Goal: Check status

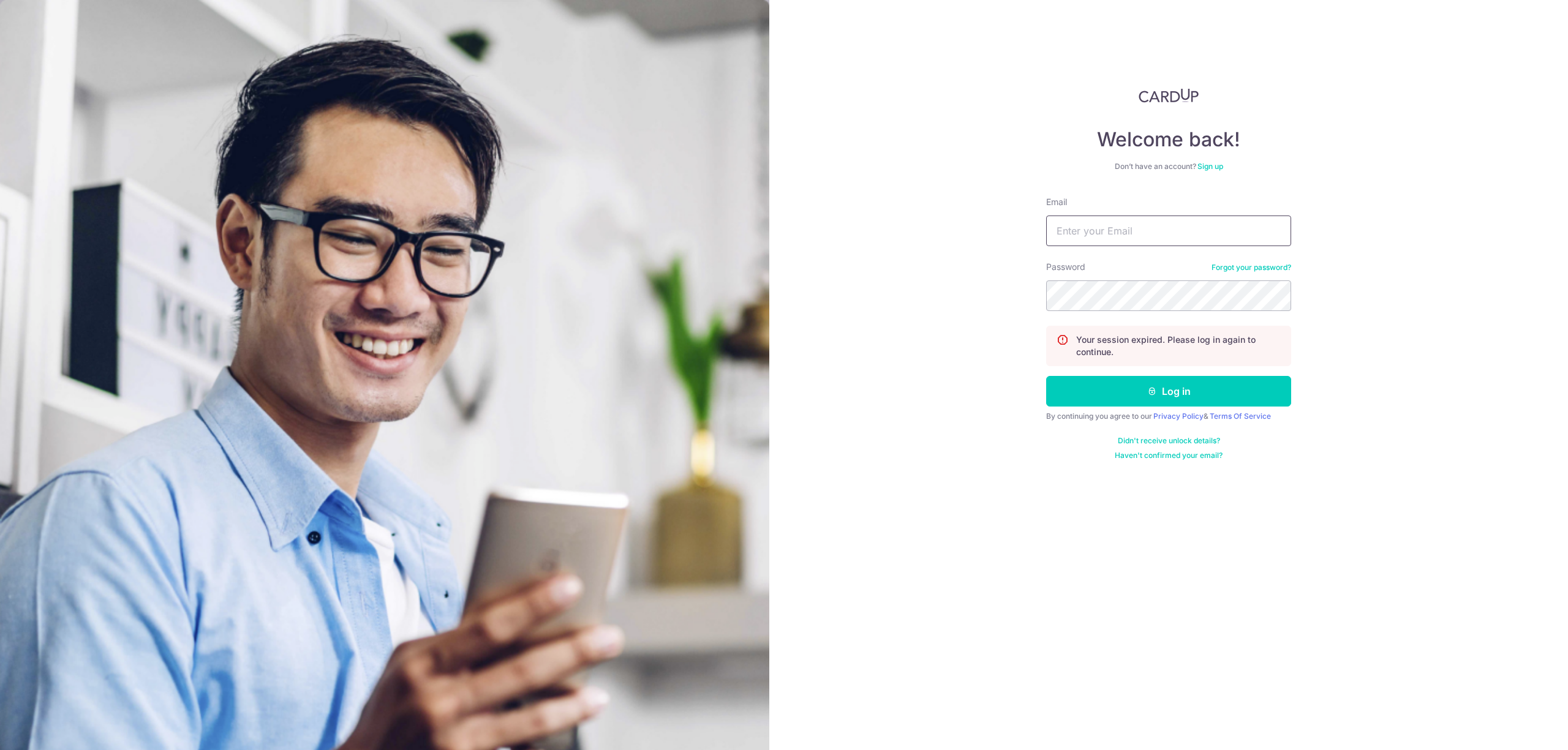
click at [1147, 224] on input "Email" at bounding box center [1169, 231] width 245 height 30
type input "[EMAIL_ADDRESS][DOMAIN_NAME]"
click at [1046, 376] on button "Log in" at bounding box center [1169, 391] width 245 height 30
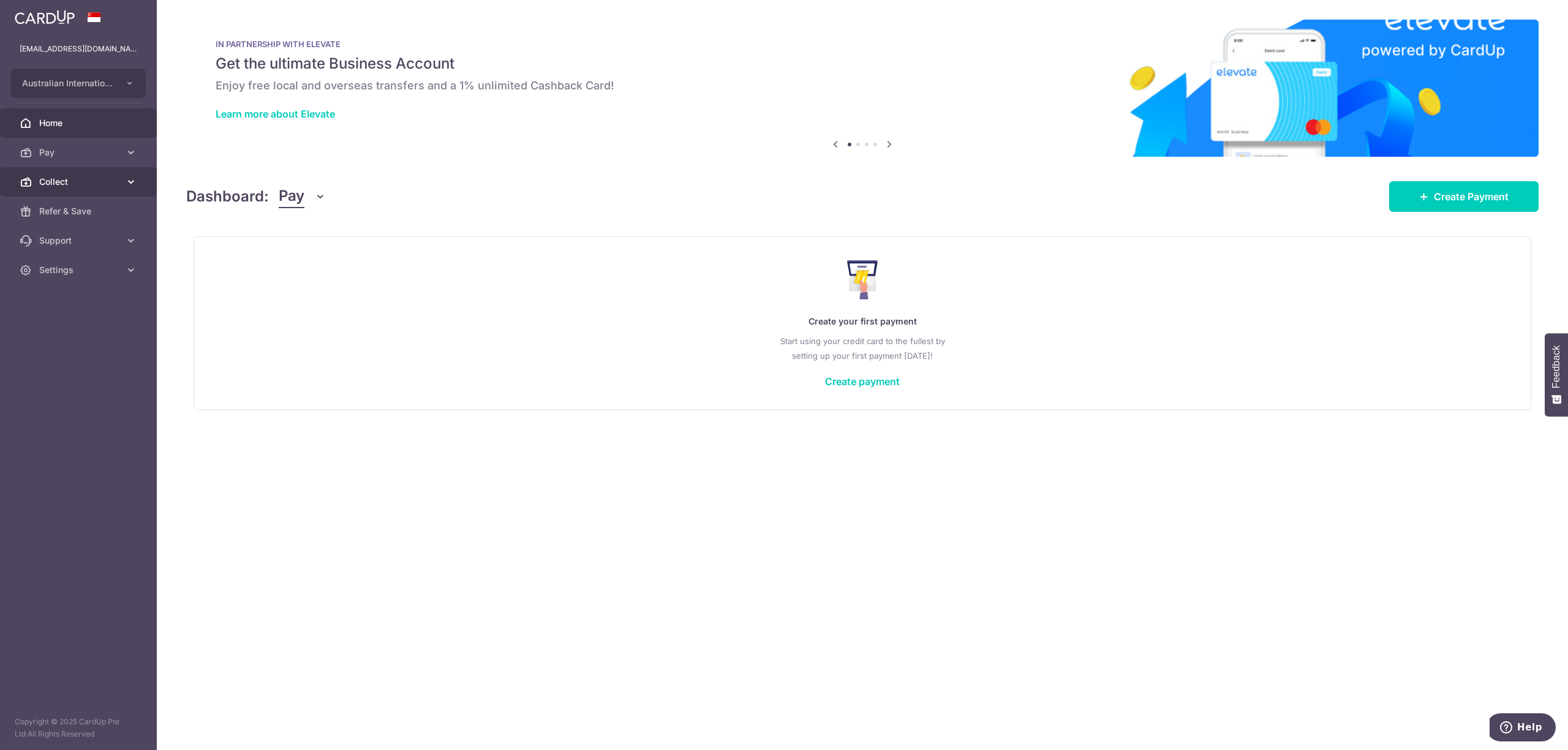
click at [59, 181] on span "Collect" at bounding box center [79, 182] width 81 height 12
click at [57, 216] on span "Dashboard" at bounding box center [79, 211] width 81 height 12
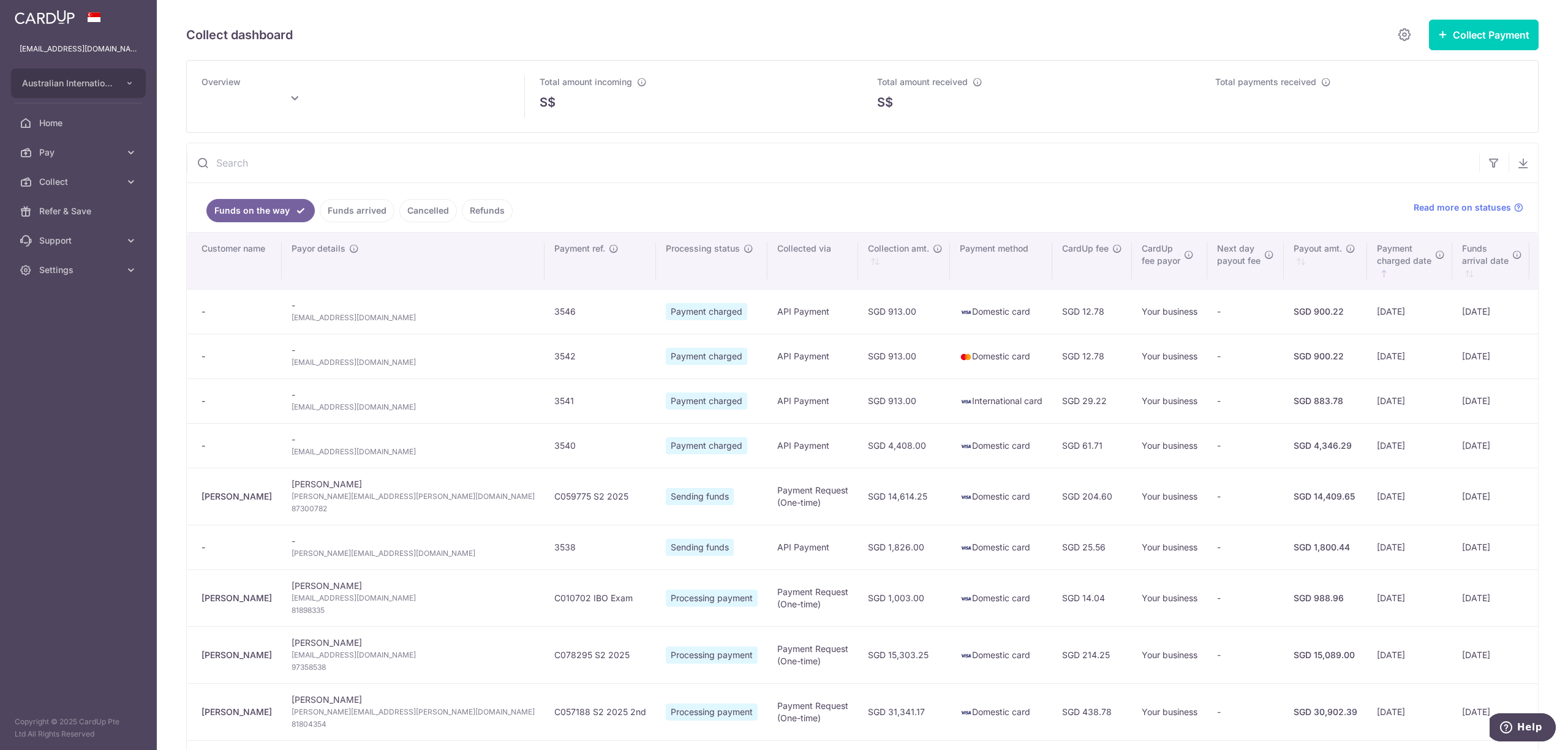
click at [344, 206] on link "Funds arrived" at bounding box center [357, 211] width 75 height 23
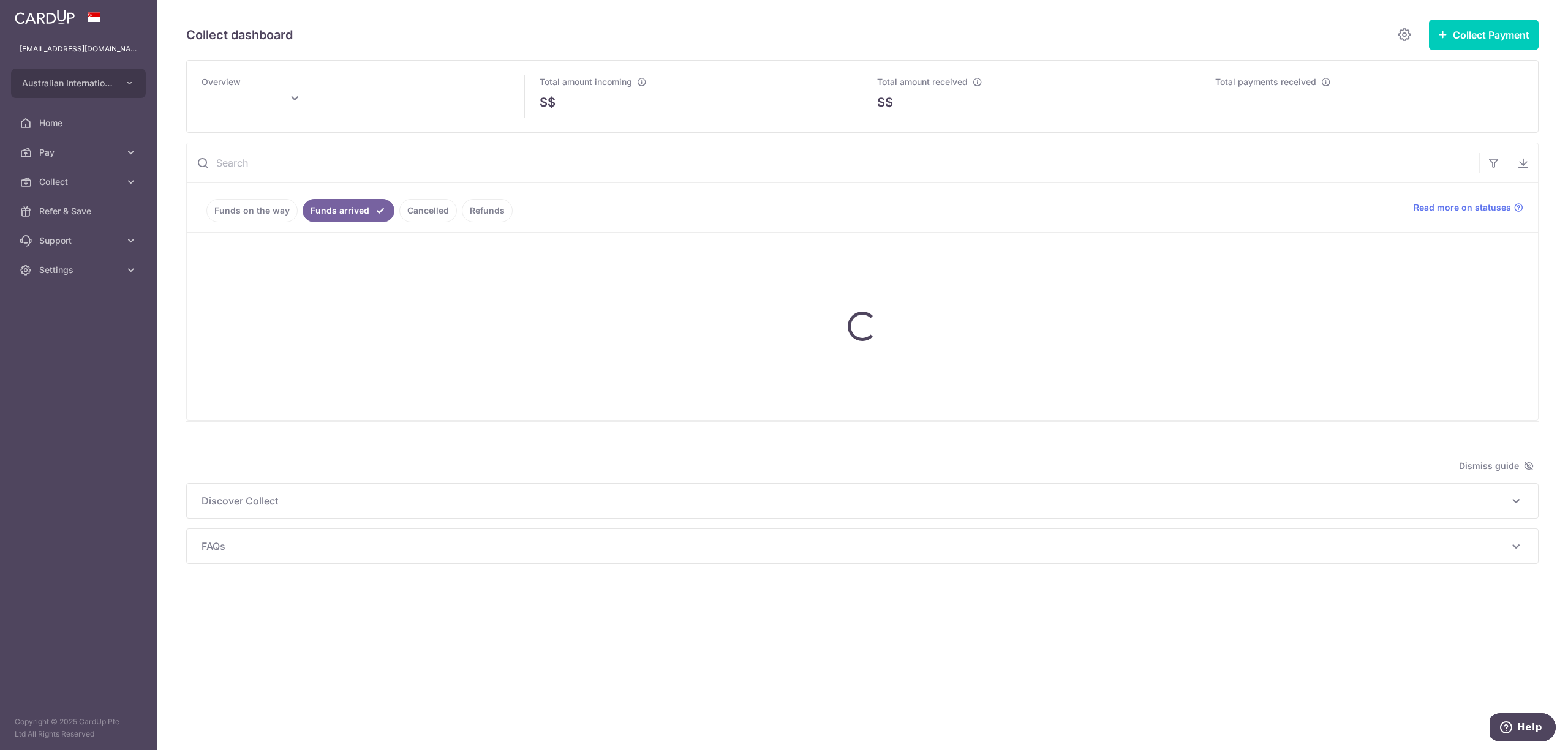
click at [255, 171] on input "text" at bounding box center [833, 163] width 1292 height 39
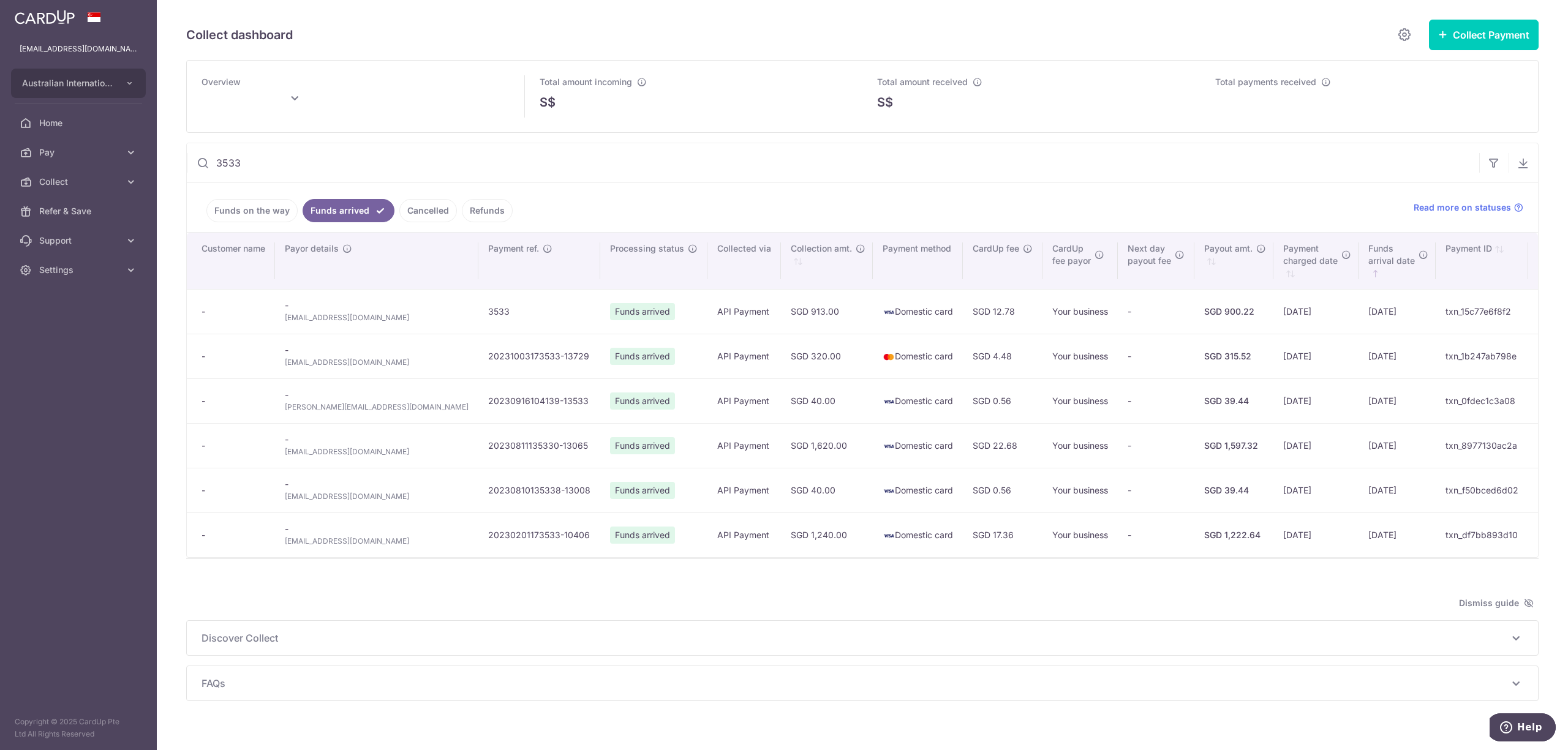
type input "3533"
drag, startPoint x: 388, startPoint y: 326, endPoint x: 285, endPoint y: 327, distance: 103.0
click at [285, 327] on td "- [EMAIL_ADDRESS][DOMAIN_NAME]" at bounding box center [377, 311] width 204 height 44
copy span "[EMAIL_ADDRESS][DOMAIN_NAME]"
type input "[DATE]"
